Goal: Transaction & Acquisition: Purchase product/service

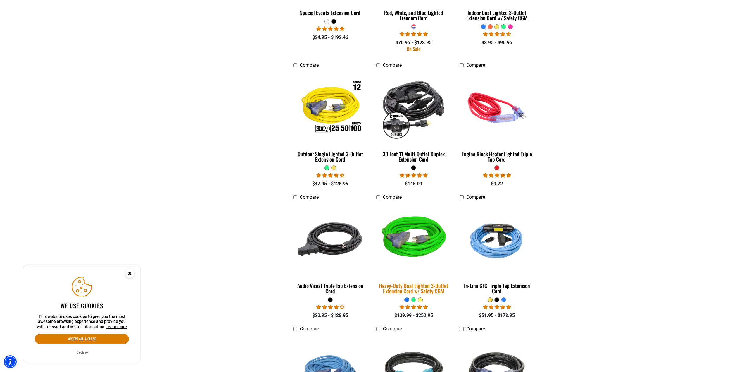
scroll to position [1052, 0]
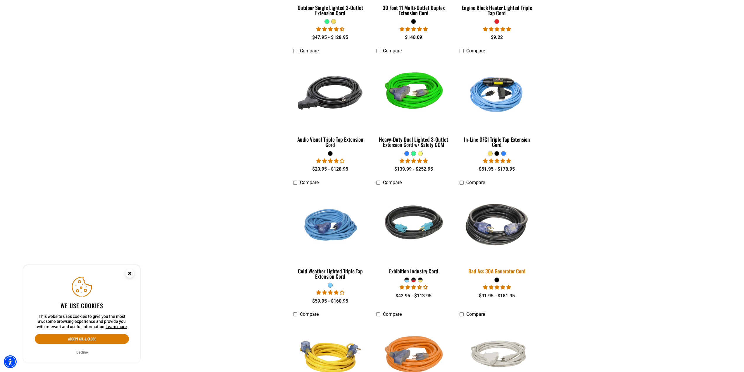
click at [507, 242] on img at bounding box center [497, 224] width 82 height 75
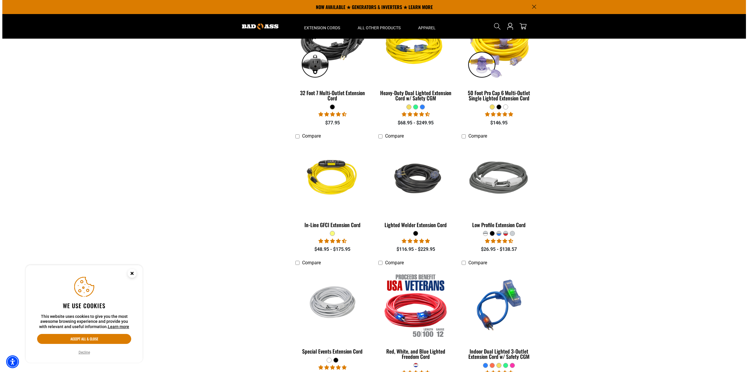
scroll to position [504, 0]
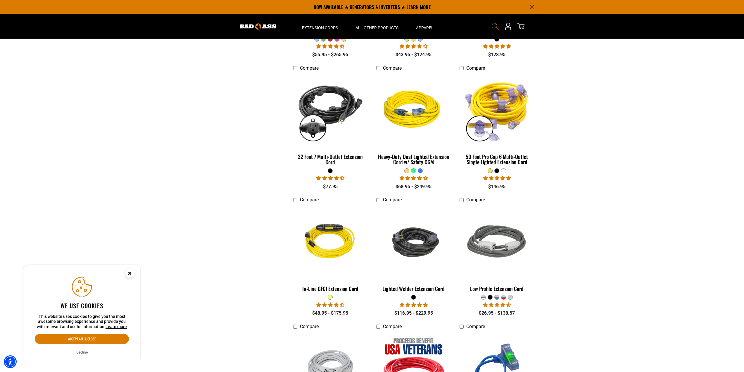
click at [495, 28] on use "Search" at bounding box center [495, 26] width 7 height 7
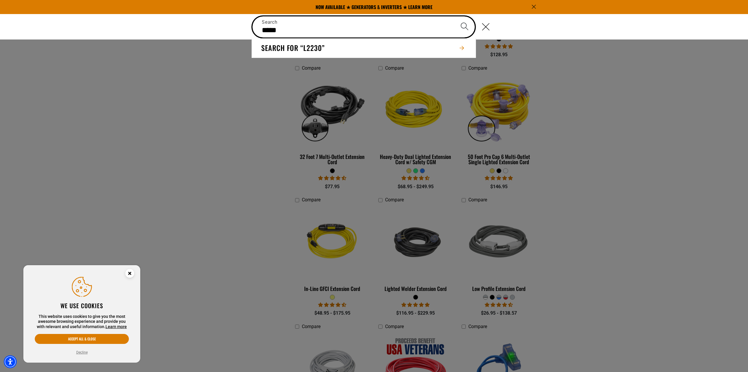
type input "*****"
click at [455, 16] on button "Search" at bounding box center [465, 26] width 20 height 20
